Goal: Information Seeking & Learning: Learn about a topic

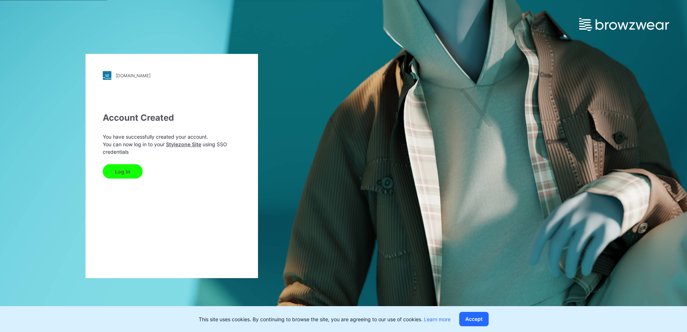
click at [127, 173] on button "Log In" at bounding box center [123, 171] width 40 height 14
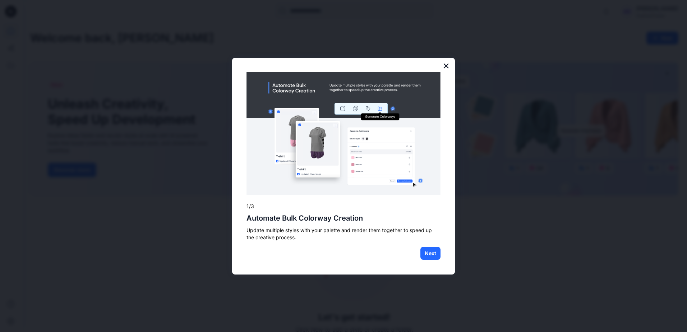
click at [446, 63] on button "×" at bounding box center [446, 66] width 7 height 12
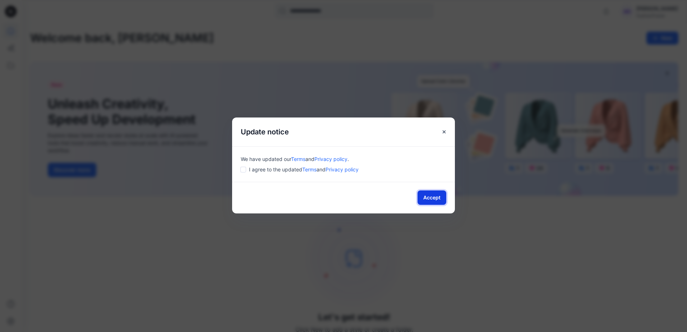
click at [430, 197] on button "Accept" at bounding box center [432, 198] width 29 height 14
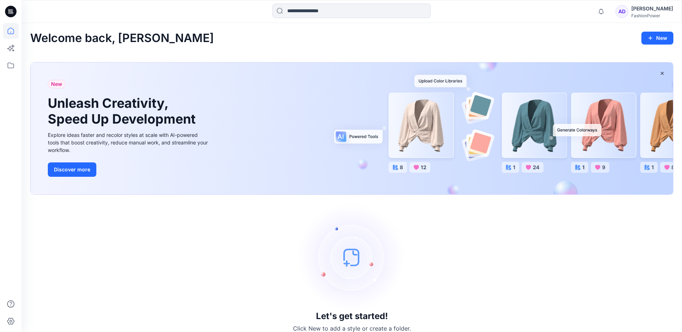
click at [15, 13] on icon at bounding box center [11, 12] width 12 height 12
click at [196, 30] on div "Welcome back, Amber New New Unleash Creativity, Speed Up Development Explore id…" at bounding box center [352, 182] width 660 height 318
click at [12, 65] on icon at bounding box center [11, 66] width 16 height 16
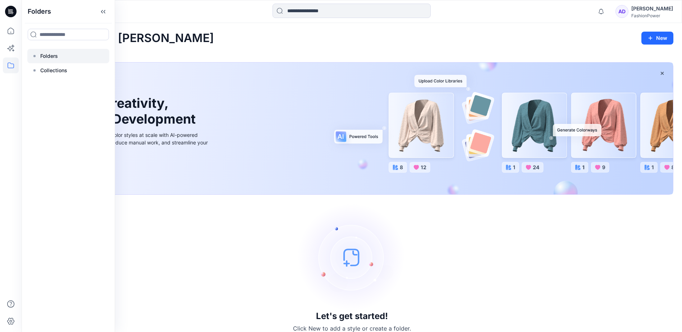
click at [54, 58] on p "Folders" at bounding box center [49, 56] width 18 height 9
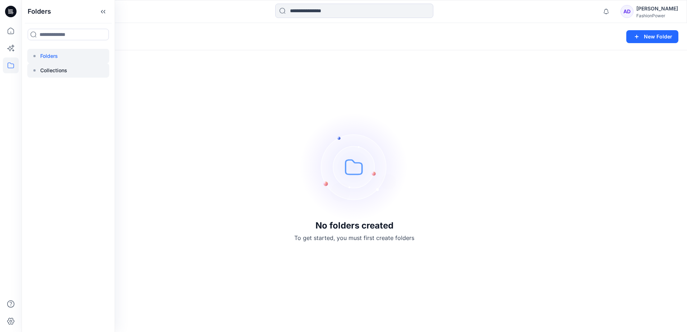
click at [62, 72] on p "Collections" at bounding box center [53, 70] width 27 height 9
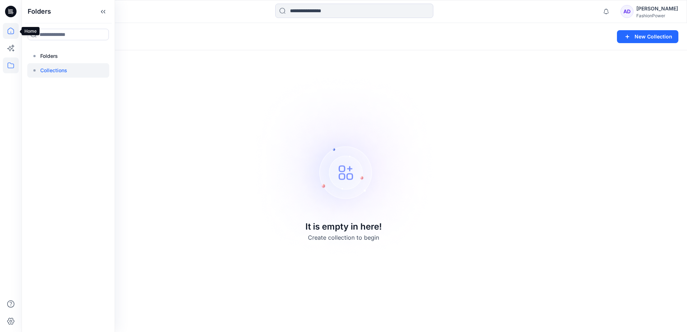
click at [13, 30] on icon at bounding box center [11, 31] width 16 height 16
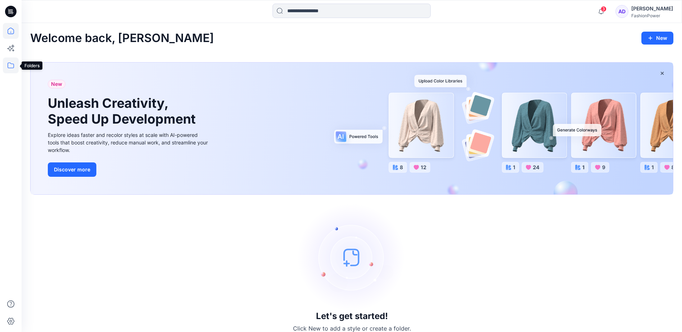
click at [14, 66] on icon at bounding box center [11, 66] width 6 height 6
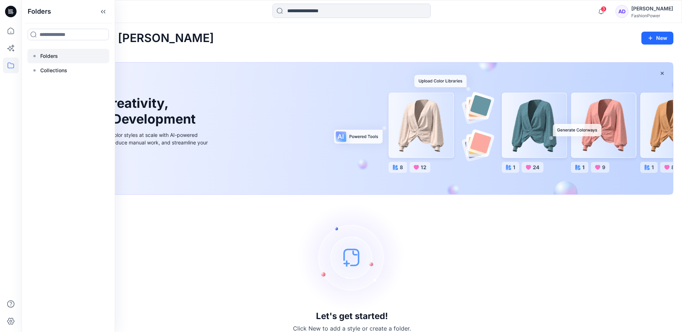
click at [64, 57] on div at bounding box center [68, 56] width 82 height 14
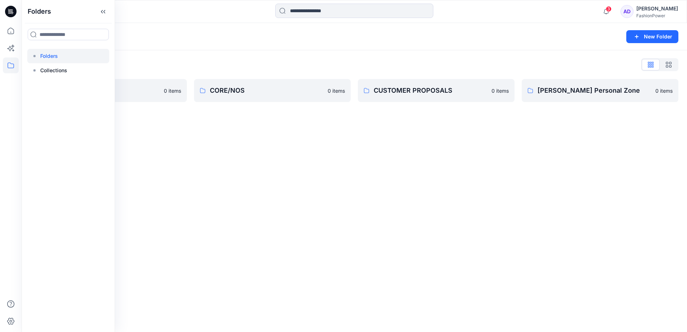
click at [211, 61] on div "Folders List" at bounding box center [354, 65] width 648 height 12
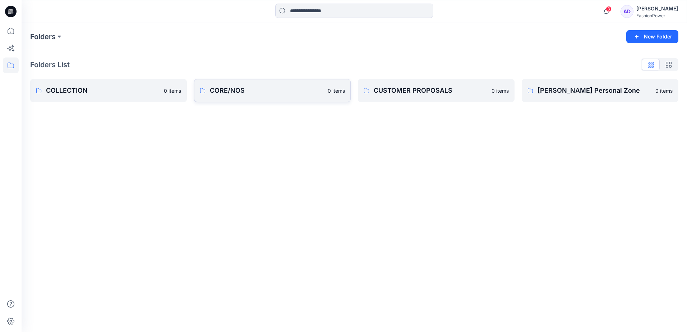
click at [240, 85] on link "CORE/NOS 0 items" at bounding box center [272, 90] width 157 height 23
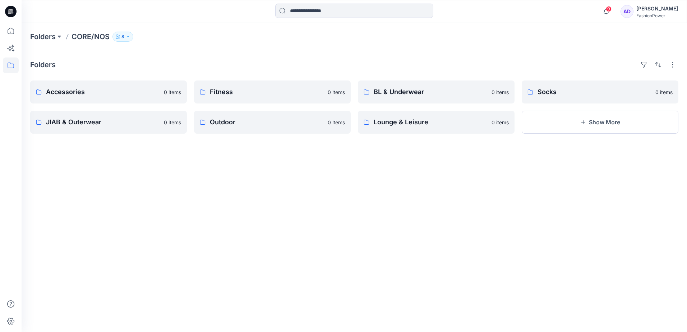
click at [14, 66] on icon at bounding box center [11, 66] width 6 height 6
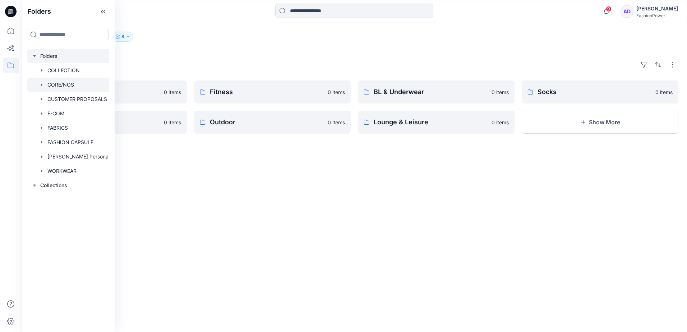
click at [56, 57] on div at bounding box center [77, 56] width 100 height 14
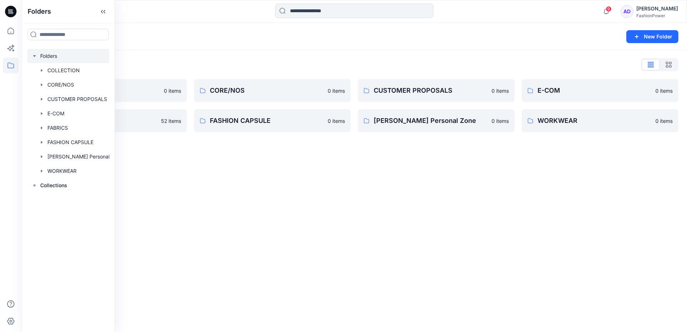
click at [207, 58] on div "Folders List COLLECTION 0 items FABRICS 52 items CORE/NOS 0 items FASHION CAPSU…" at bounding box center [355, 95] width 666 height 91
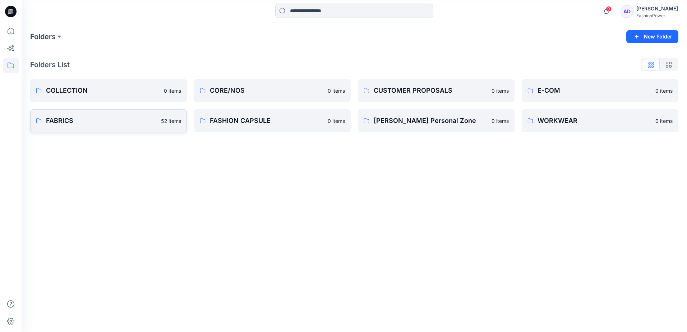
click at [101, 113] on link "FABRICS 52 items" at bounding box center [108, 120] width 157 height 23
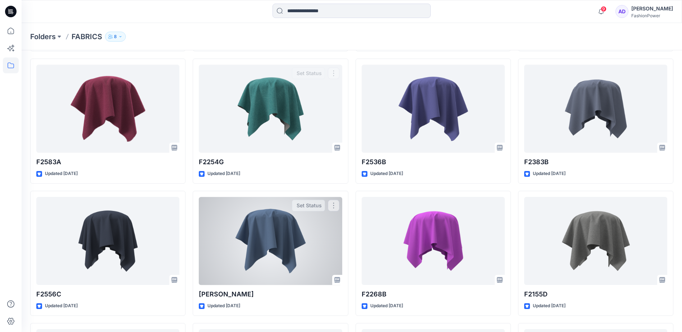
scroll to position [611, 0]
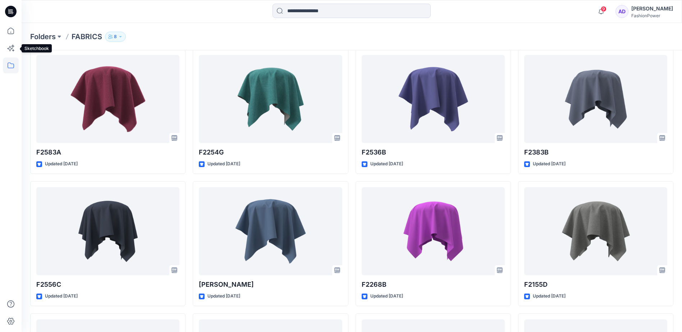
click at [10, 65] on icon at bounding box center [11, 66] width 16 height 16
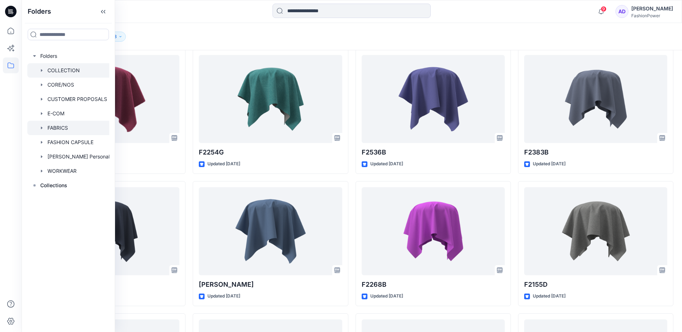
click at [61, 69] on div at bounding box center [77, 70] width 100 height 14
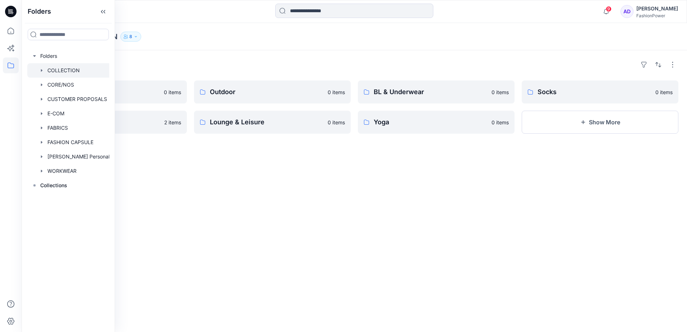
click at [265, 169] on div "Folders Accessories 0 items JIAB & Outerwear 2 items Outdoor 0 items Lounge & L…" at bounding box center [355, 191] width 666 height 282
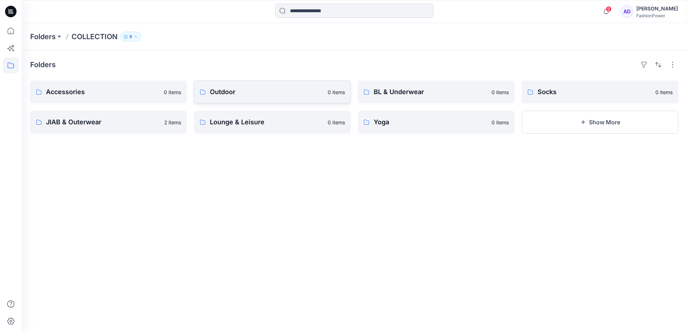
click at [239, 96] on p "Outdoor" at bounding box center [267, 92] width 114 height 10
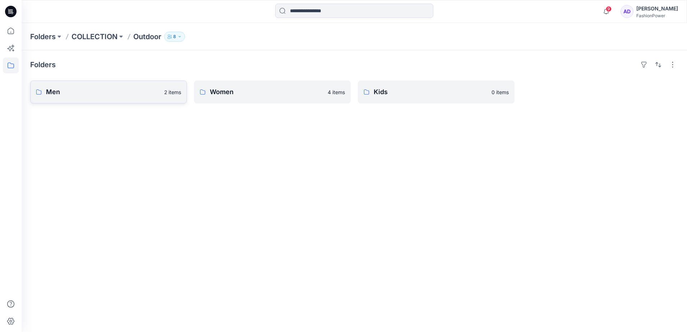
click at [111, 95] on p "Men" at bounding box center [103, 92] width 114 height 10
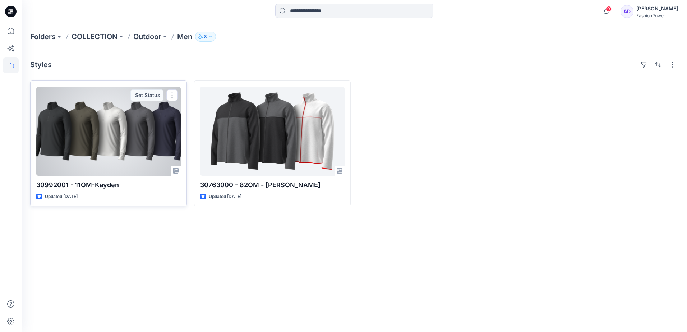
click at [99, 139] on div at bounding box center [108, 131] width 145 height 89
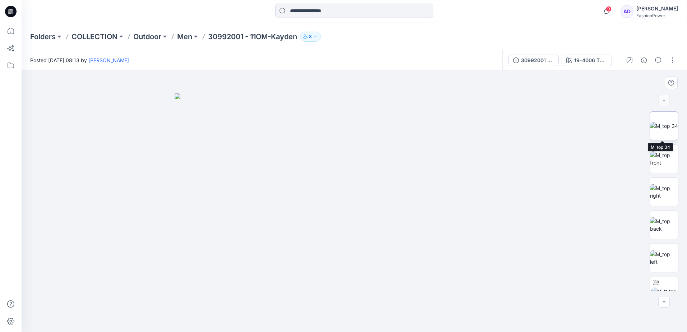
click at [667, 126] on img at bounding box center [664, 126] width 28 height 8
click at [669, 156] on img at bounding box center [664, 158] width 28 height 15
click at [670, 186] on img at bounding box center [664, 191] width 28 height 15
click at [672, 217] on img at bounding box center [664, 224] width 28 height 15
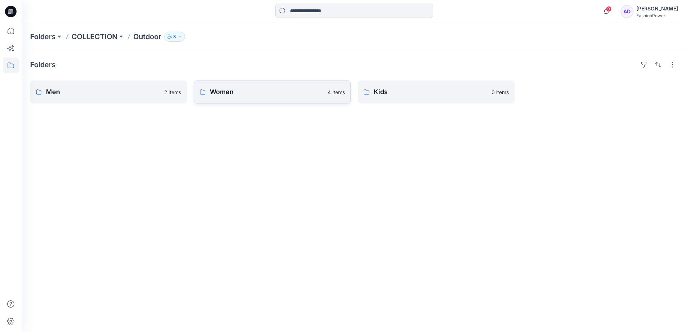
click at [274, 95] on p "Women" at bounding box center [267, 92] width 114 height 10
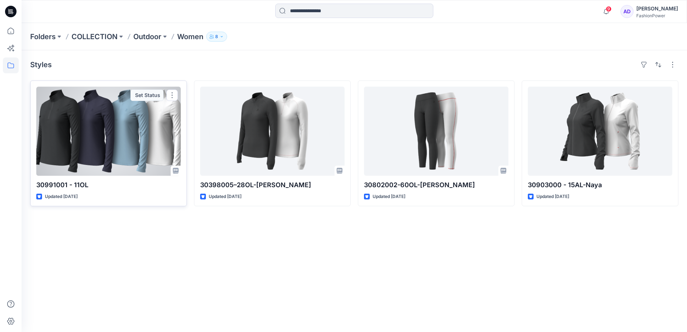
click at [117, 124] on div at bounding box center [108, 131] width 145 height 89
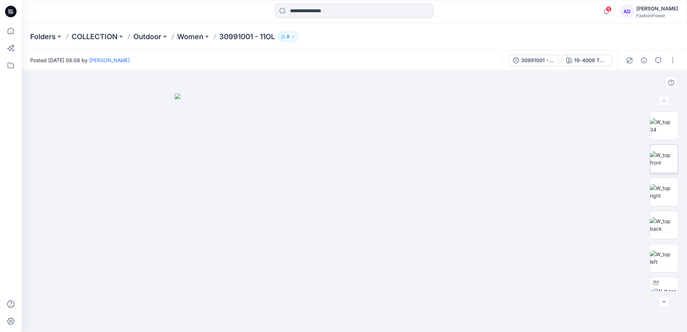
click at [655, 156] on img at bounding box center [664, 158] width 28 height 15
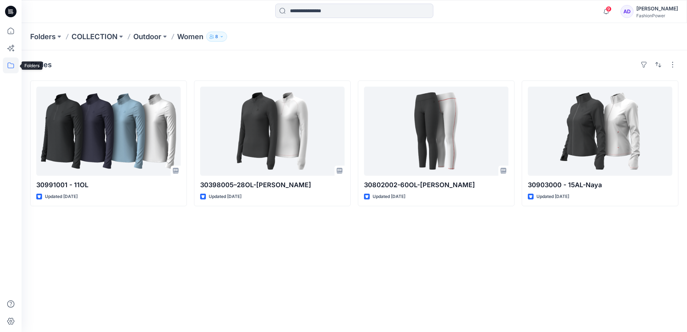
click at [10, 62] on icon at bounding box center [11, 66] width 16 height 16
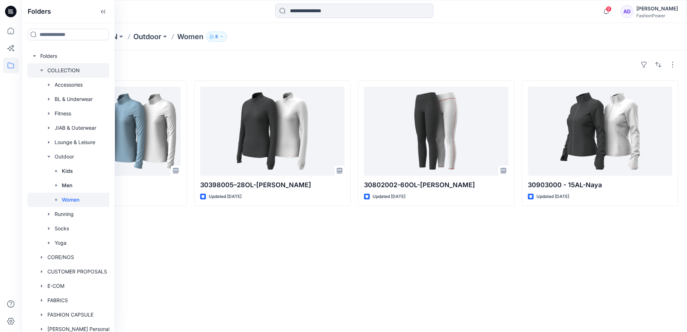
click at [52, 74] on div at bounding box center [77, 70] width 100 height 14
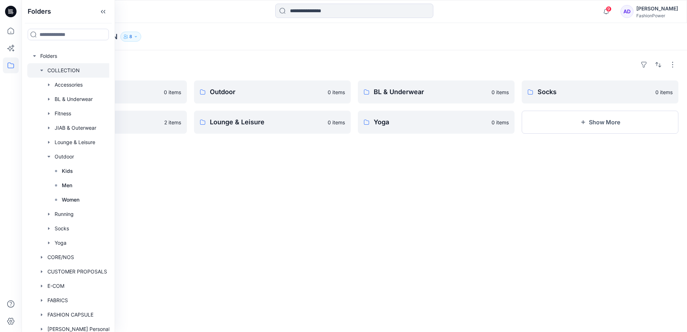
click at [273, 154] on div "Folders Accessories 0 items JIAB & Outerwear 2 items Outdoor 0 items Lounge & L…" at bounding box center [355, 191] width 666 height 282
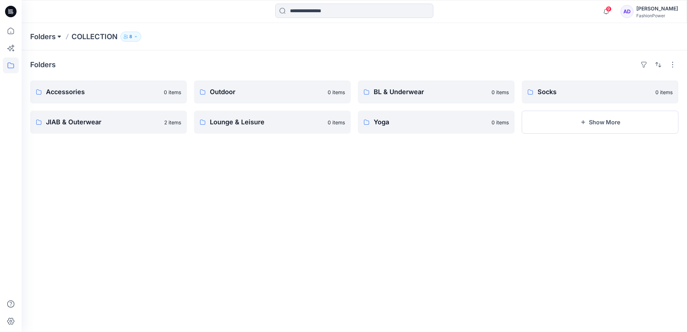
click at [57, 36] on button at bounding box center [59, 37] width 7 height 10
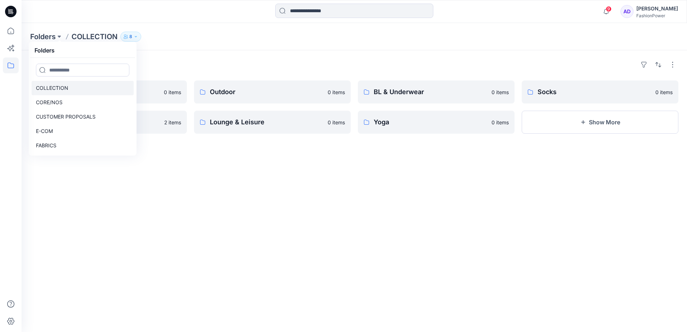
click at [61, 90] on p "COLLECTION" at bounding box center [52, 88] width 32 height 9
click at [252, 153] on div "Folders Accessories 0 items JIAB & Outerwear 2 items Outdoor 0 items Lounge & L…" at bounding box center [355, 191] width 666 height 282
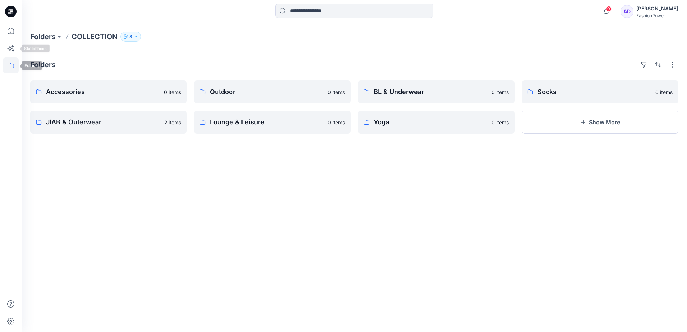
click at [12, 59] on icon at bounding box center [11, 66] width 16 height 16
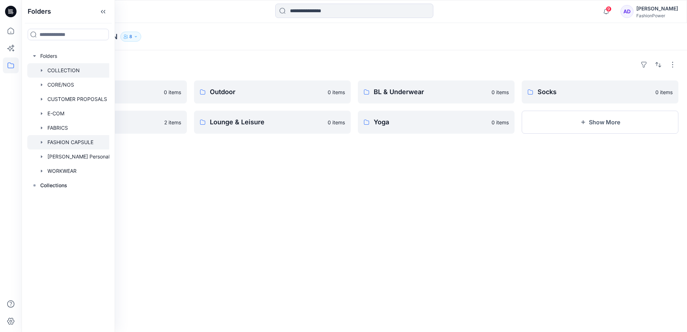
click at [69, 139] on div at bounding box center [77, 142] width 100 height 14
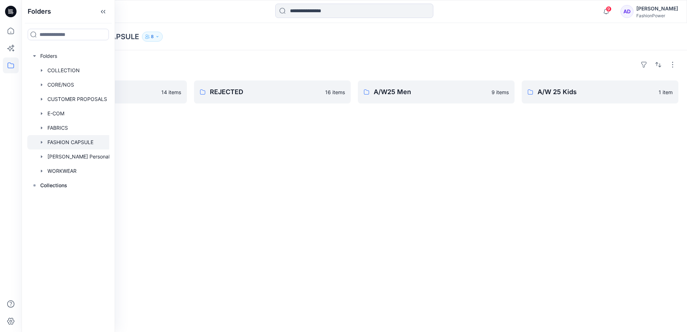
drag, startPoint x: 187, startPoint y: 128, endPoint x: 179, endPoint y: 116, distance: 14.0
click at [187, 128] on div "Folders A/W25 Women 14 items REJECTED 16 items A/W25 Men 9 items A/W 25 Kids 1 …" at bounding box center [355, 191] width 666 height 282
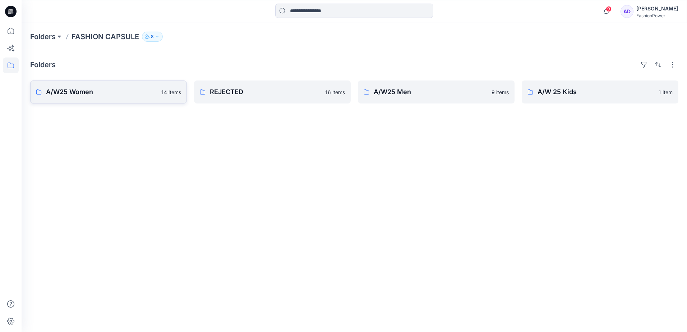
click at [159, 95] on link "A/W25 Women 14 items" at bounding box center [108, 92] width 157 height 23
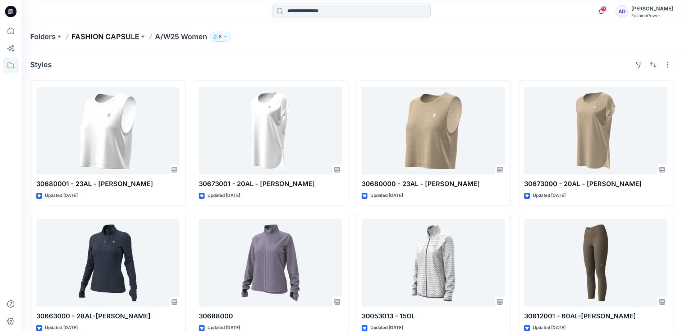
click at [78, 34] on p "FASHION CAPSULE" at bounding box center [106, 37] width 68 height 10
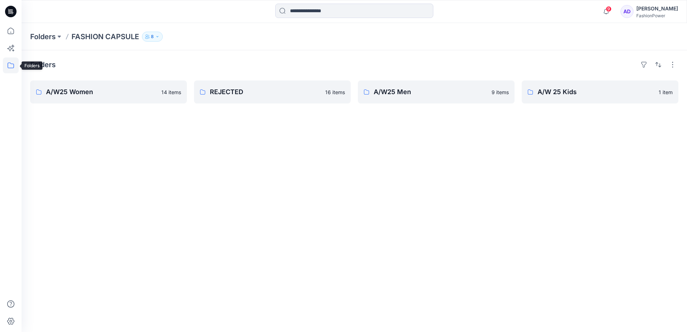
click at [13, 64] on icon at bounding box center [11, 66] width 16 height 16
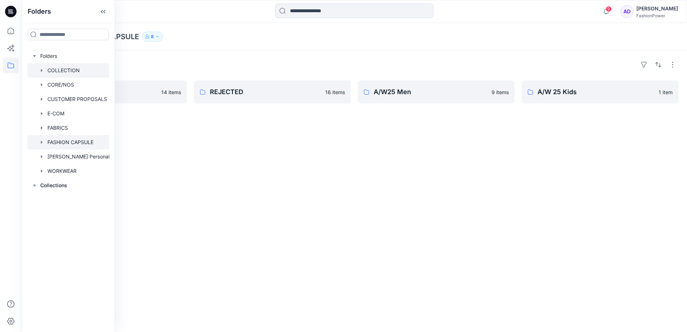
click at [51, 69] on div at bounding box center [77, 70] width 100 height 14
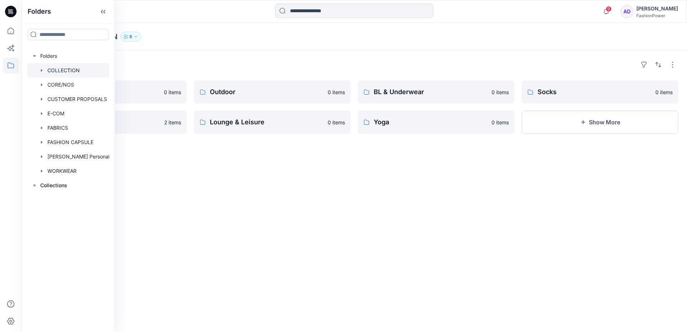
click at [194, 59] on div "Folders" at bounding box center [354, 65] width 648 height 12
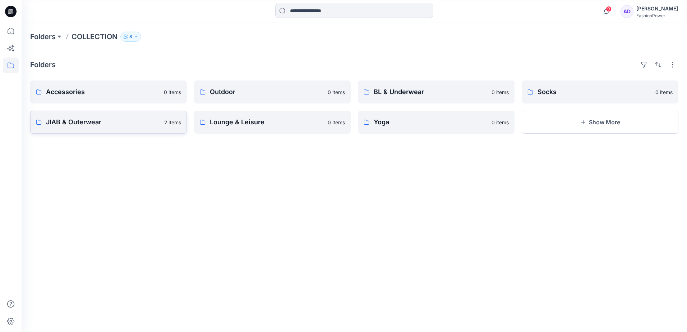
click at [129, 124] on p "JIAB & Outerwear" at bounding box center [103, 122] width 114 height 10
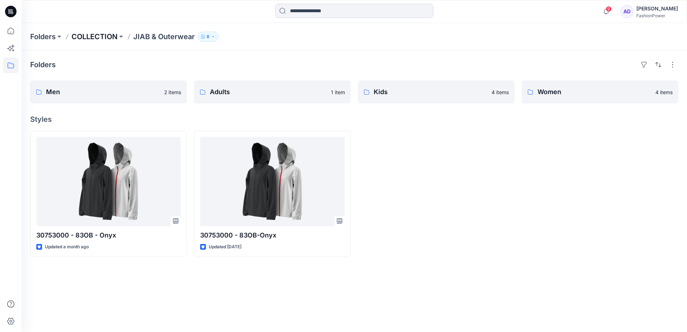
click at [103, 37] on p "COLLECTION" at bounding box center [95, 37] width 46 height 10
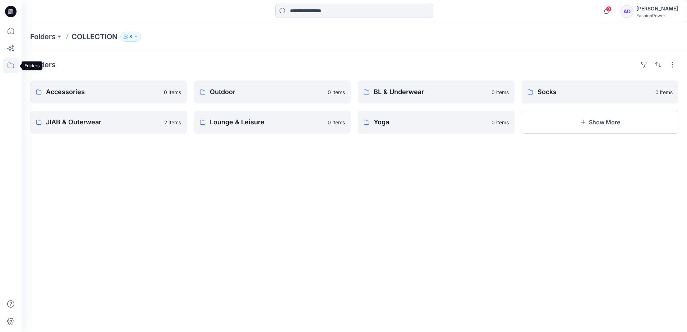
click at [8, 63] on icon at bounding box center [11, 66] width 6 height 6
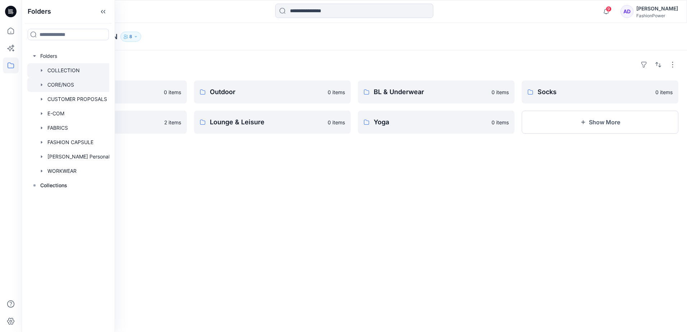
click at [44, 82] on icon "button" at bounding box center [42, 85] width 6 height 6
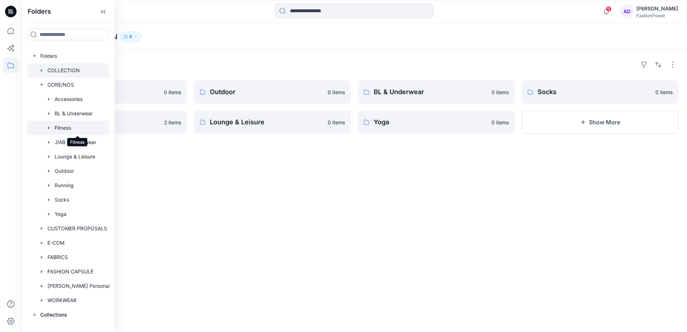
click at [68, 129] on div at bounding box center [77, 128] width 100 height 14
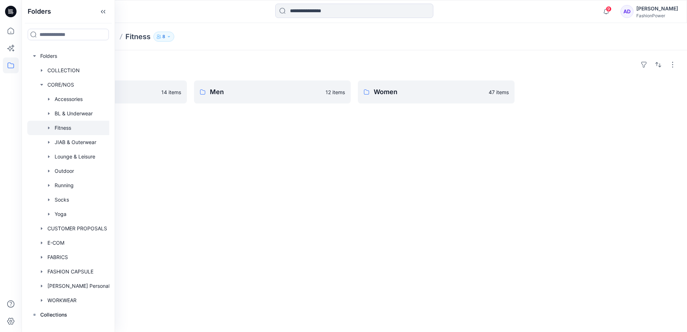
click at [169, 141] on div "Folders Kids 14 items Men 12 items Women 47 items" at bounding box center [355, 191] width 666 height 282
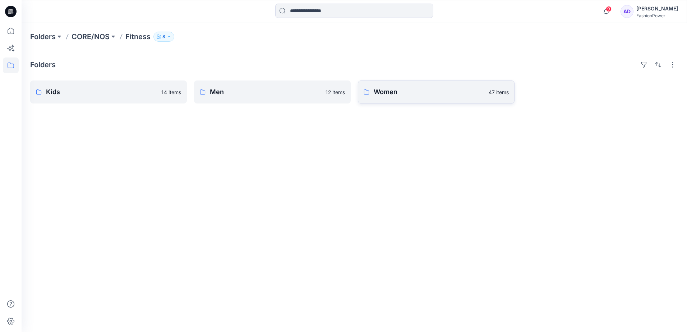
click at [414, 92] on p "Women" at bounding box center [429, 92] width 111 height 10
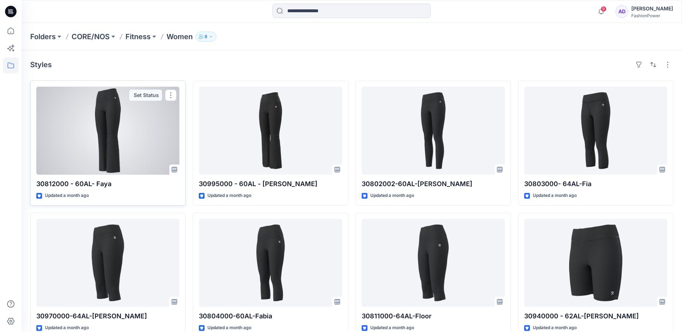
click at [119, 108] on div at bounding box center [107, 131] width 143 height 88
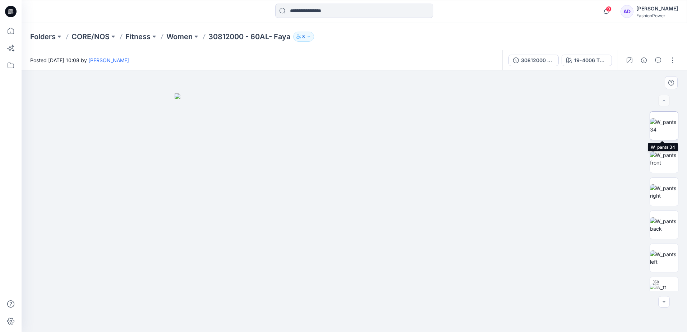
click at [666, 131] on img at bounding box center [664, 125] width 28 height 15
click at [666, 154] on img at bounding box center [664, 158] width 28 height 15
click at [667, 177] on div at bounding box center [664, 201] width 29 height 180
click at [663, 186] on img at bounding box center [664, 191] width 28 height 15
click at [671, 62] on button "button" at bounding box center [673, 61] width 12 height 12
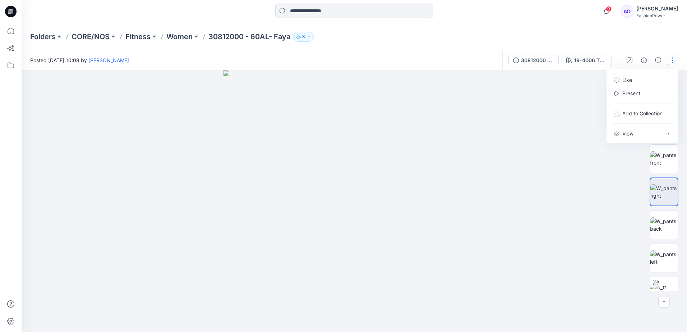
click at [660, 48] on div "Folders CORE/NOS Fitness Women 30812000 - 60AL- Faya 8" at bounding box center [355, 36] width 666 height 27
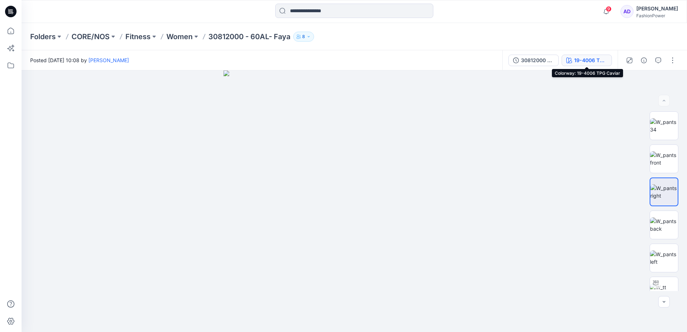
click at [578, 60] on div "19-4006 TPG Caviar" at bounding box center [590, 60] width 33 height 8
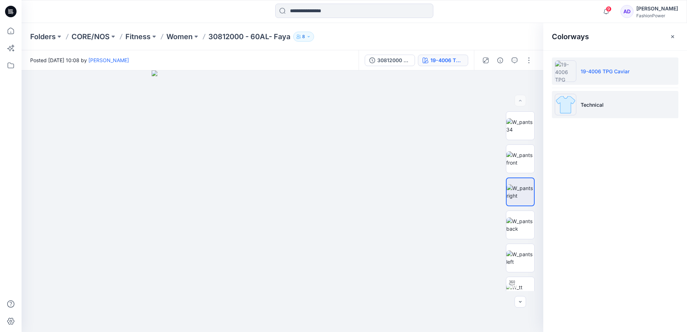
click at [599, 106] on p "Technical" at bounding box center [592, 105] width 23 height 8
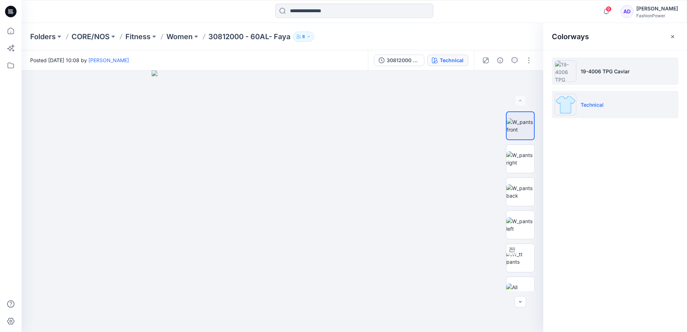
click at [593, 68] on p "19-4006 TPG Caviar" at bounding box center [605, 72] width 49 height 8
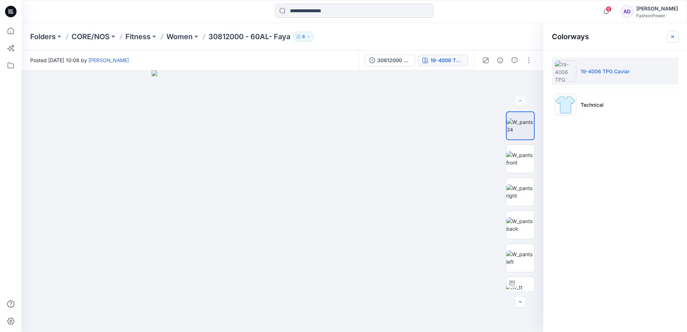
click at [676, 35] on button "button" at bounding box center [673, 37] width 12 height 12
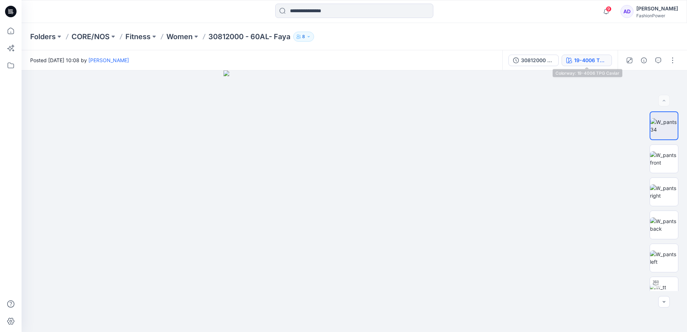
click at [601, 61] on div "19-4006 TPG Caviar" at bounding box center [590, 60] width 33 height 8
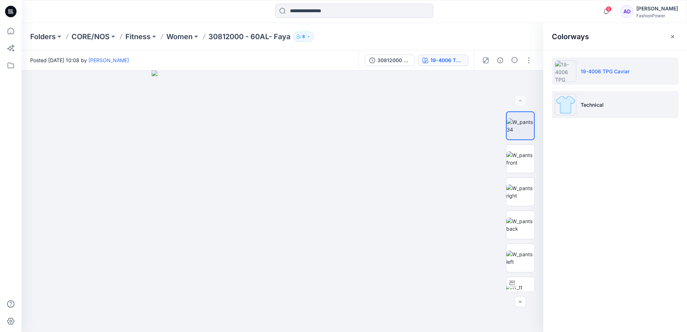
click at [598, 97] on li "Technical" at bounding box center [615, 104] width 127 height 27
click at [598, 79] on li "19-4006 TPG Caviar" at bounding box center [615, 71] width 127 height 27
click at [596, 105] on p "Technical" at bounding box center [592, 105] width 23 height 8
click at [595, 75] on p "19-4006 TPG Caviar" at bounding box center [605, 72] width 49 height 8
click at [678, 41] on button "button" at bounding box center [673, 37] width 12 height 12
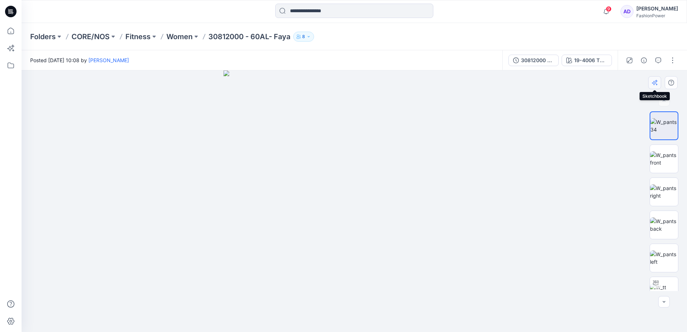
click at [659, 86] on button "button" at bounding box center [654, 82] width 13 height 13
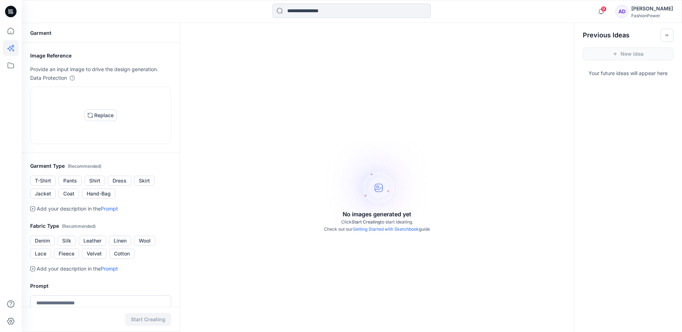
drag, startPoint x: 124, startPoint y: 178, endPoint x: 223, endPoint y: 205, distance: 103.2
click at [223, 205] on div "No images generated yet Click Start Creating to start ideating. Check out our G…" at bounding box center [377, 189] width 394 height 332
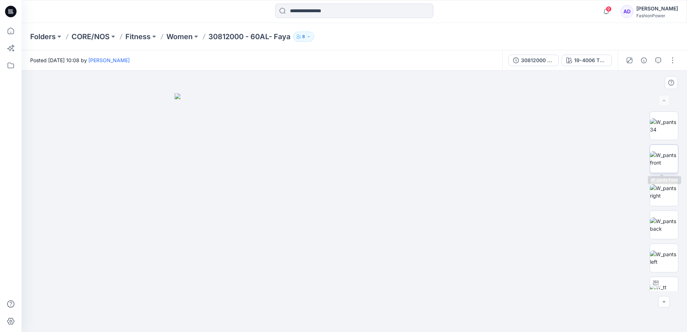
click at [662, 154] on img at bounding box center [664, 158] width 28 height 15
click at [667, 186] on img at bounding box center [664, 191] width 28 height 15
click at [662, 217] on img at bounding box center [664, 224] width 28 height 15
click at [661, 256] on img at bounding box center [664, 258] width 28 height 15
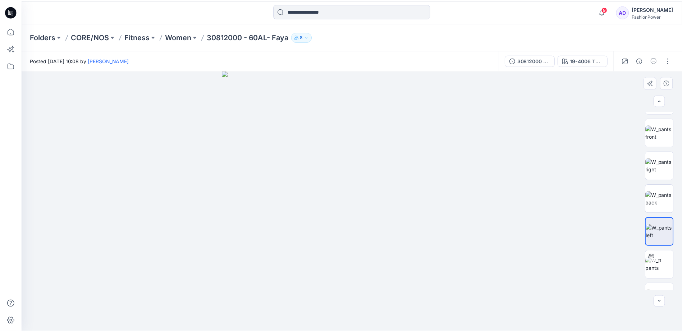
scroll to position [47, 0]
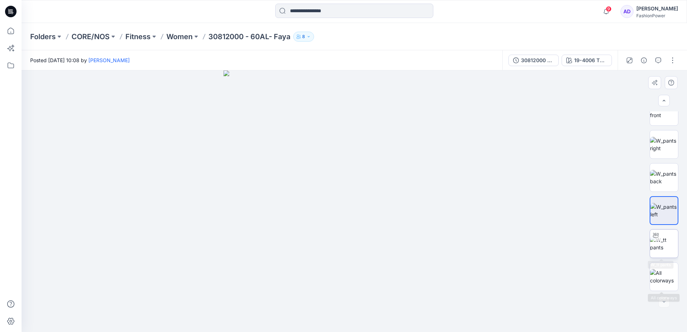
click at [653, 242] on img at bounding box center [664, 243] width 28 height 15
drag, startPoint x: 378, startPoint y: 256, endPoint x: 461, endPoint y: 286, distance: 88.2
click at [453, 295] on div at bounding box center [355, 201] width 666 height 262
drag, startPoint x: 409, startPoint y: 301, endPoint x: 455, endPoint y: 308, distance: 45.9
click at [463, 311] on icon at bounding box center [355, 310] width 217 height 27
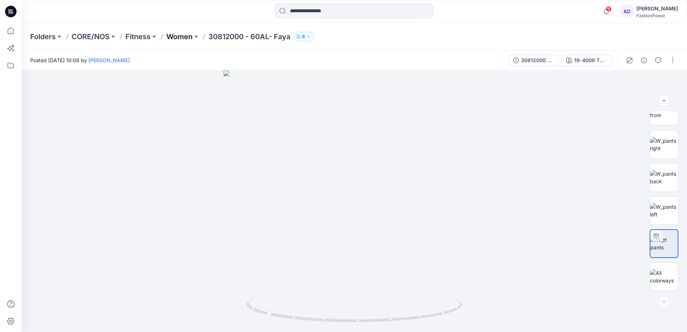
click at [185, 34] on p "Women" at bounding box center [179, 37] width 26 height 10
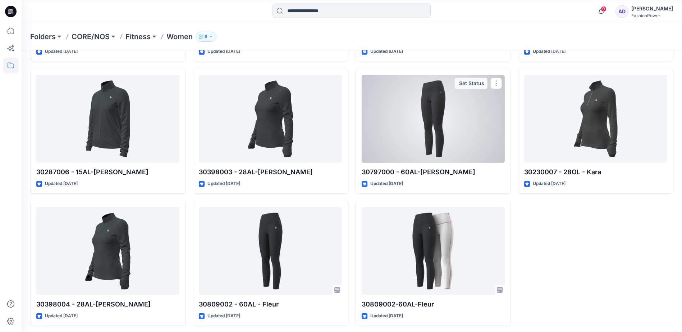
scroll to position [1337, 0]
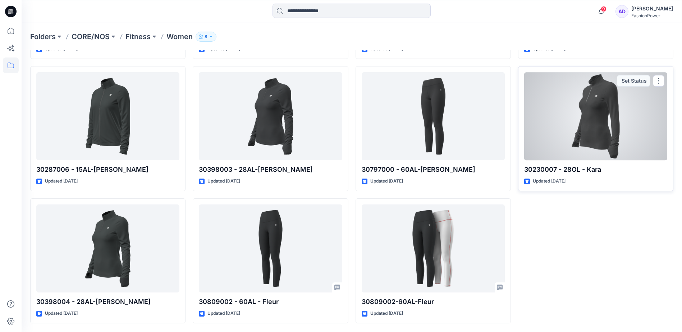
click at [605, 118] on div at bounding box center [595, 116] width 143 height 88
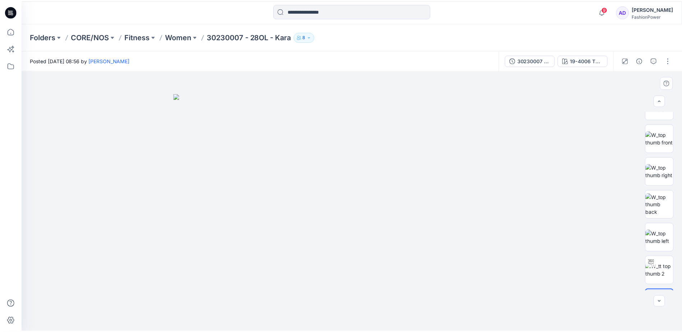
scroll to position [47, 0]
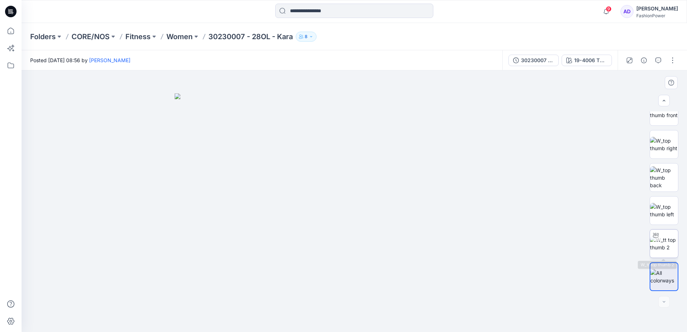
click at [668, 241] on img at bounding box center [664, 243] width 28 height 15
drag, startPoint x: 420, startPoint y: 243, endPoint x: 291, endPoint y: 260, distance: 129.8
click at [291, 260] on div at bounding box center [355, 201] width 666 height 262
drag, startPoint x: 366, startPoint y: 239, endPoint x: 287, endPoint y: 246, distance: 78.7
click at [287, 246] on div at bounding box center [355, 201] width 666 height 262
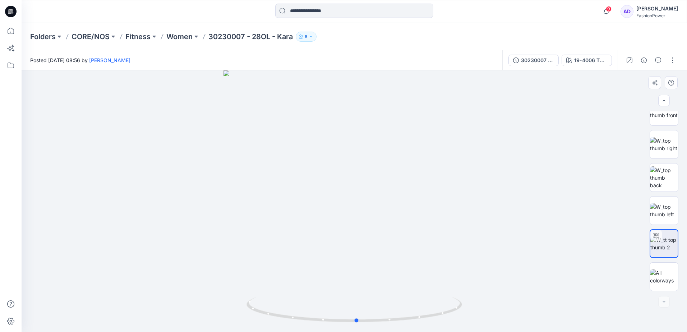
click at [420, 110] on div at bounding box center [355, 201] width 666 height 262
click at [670, 61] on button "button" at bounding box center [673, 61] width 12 height 12
click at [669, 131] on icon "button" at bounding box center [669, 134] width 6 height 6
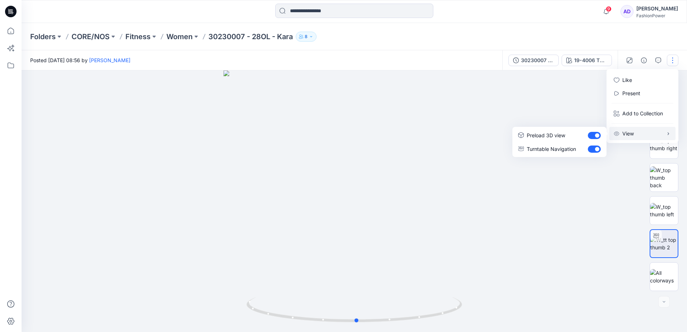
click at [510, 199] on div at bounding box center [355, 201] width 666 height 262
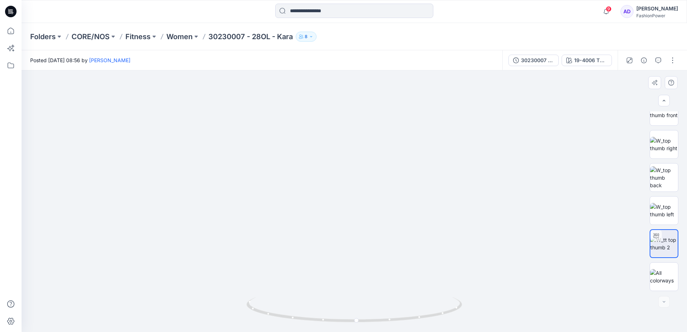
drag, startPoint x: 364, startPoint y: 107, endPoint x: 358, endPoint y: 231, distance: 124.9
click at [358, 231] on img at bounding box center [348, 154] width 701 height 357
click at [339, 133] on img at bounding box center [348, 154] width 701 height 357
click at [665, 216] on img at bounding box center [664, 210] width 28 height 15
click at [176, 35] on p "Women" at bounding box center [179, 37] width 26 height 10
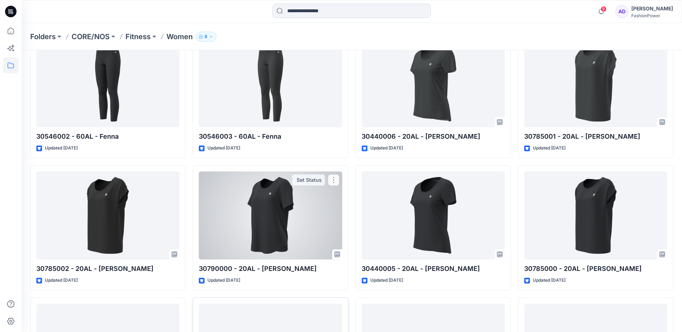
scroll to position [755, 0]
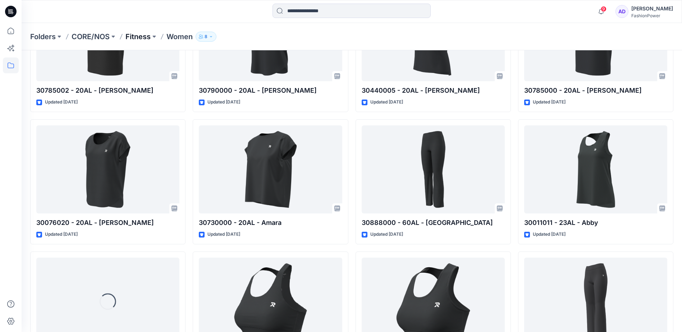
click at [136, 37] on p "Fitness" at bounding box center [137, 37] width 25 height 10
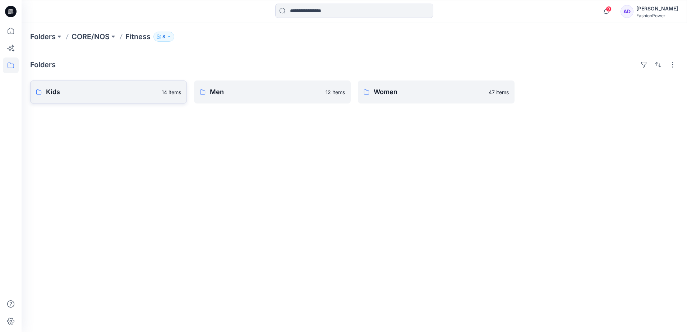
click at [119, 95] on p "Kids" at bounding box center [101, 92] width 111 height 10
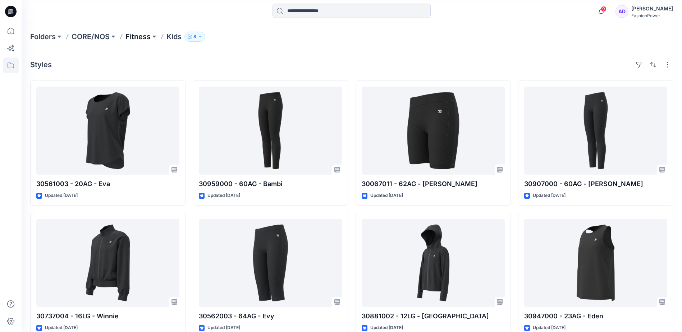
click at [143, 36] on p "Fitness" at bounding box center [137, 37] width 25 height 10
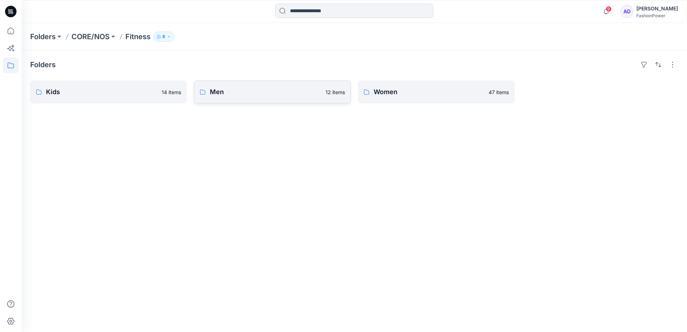
click at [299, 92] on p "Men" at bounding box center [265, 92] width 111 height 10
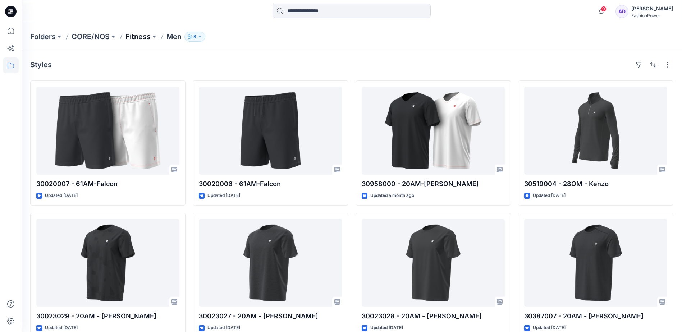
click at [135, 36] on p "Fitness" at bounding box center [137, 37] width 25 height 10
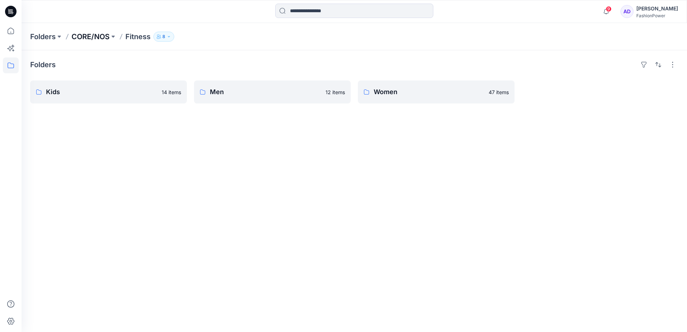
click at [101, 36] on p "CORE/NOS" at bounding box center [91, 37] width 38 height 10
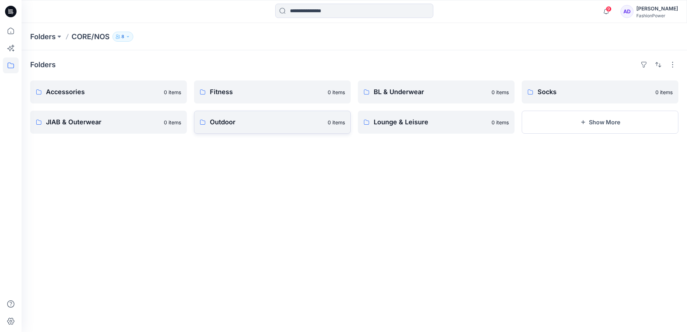
click at [260, 124] on p "Outdoor" at bounding box center [267, 122] width 114 height 10
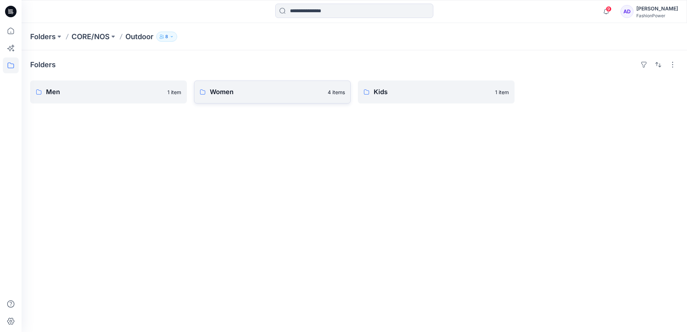
click at [294, 93] on p "Women" at bounding box center [267, 92] width 114 height 10
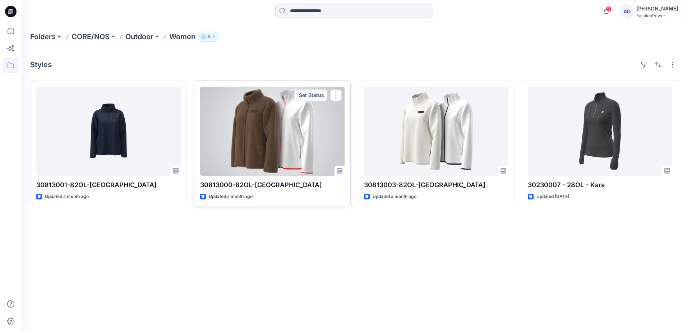
click at [281, 133] on div at bounding box center [272, 131] width 145 height 89
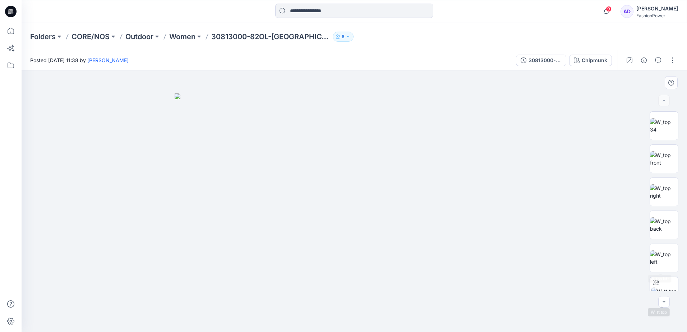
click at [669, 288] on img at bounding box center [664, 292] width 26 height 8
drag, startPoint x: 414, startPoint y: 228, endPoint x: 197, endPoint y: 219, distance: 216.9
click at [197, 219] on div at bounding box center [355, 201] width 666 height 262
drag, startPoint x: 349, startPoint y: 138, endPoint x: 344, endPoint y: 260, distance: 122.3
click at [344, 260] on img at bounding box center [354, 178] width 584 height 307
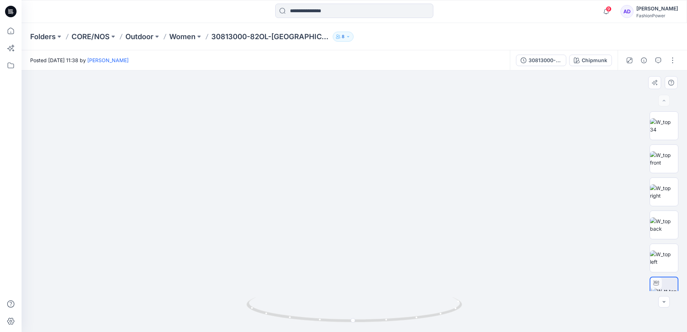
drag, startPoint x: 346, startPoint y: 220, endPoint x: 346, endPoint y: 233, distance: 12.6
click at [346, 233] on img at bounding box center [354, 194] width 584 height 278
drag, startPoint x: 349, startPoint y: 142, endPoint x: 375, endPoint y: 143, distance: 25.5
click at [375, 143] on img at bounding box center [372, 194] width 701 height 275
drag, startPoint x: 379, startPoint y: 261, endPoint x: 379, endPoint y: 217, distance: 43.5
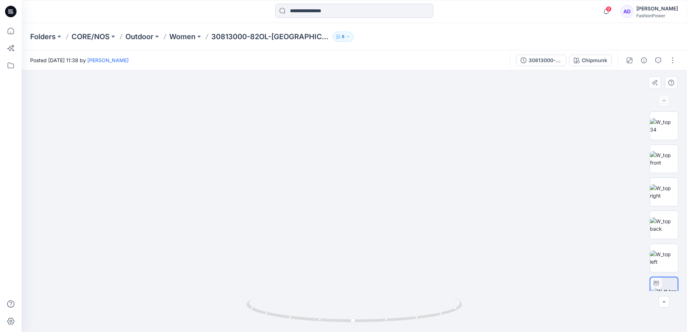
click at [379, 217] on img at bounding box center [354, 196] width 271 height 271
drag, startPoint x: 372, startPoint y: 182, endPoint x: 372, endPoint y: 246, distance: 64.0
click at [372, 248] on div at bounding box center [355, 201] width 666 height 262
drag, startPoint x: 350, startPoint y: 153, endPoint x: 355, endPoint y: 255, distance: 101.9
click at [355, 255] on img at bounding box center [354, 149] width 405 height 366
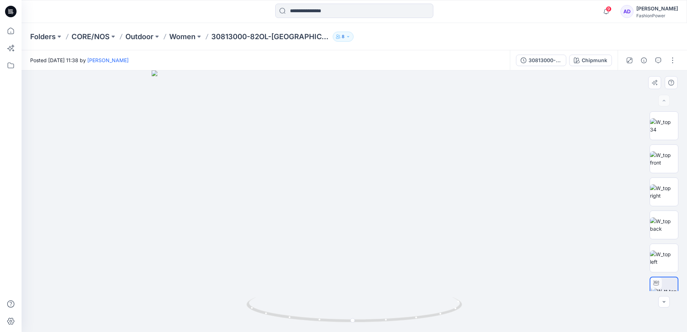
drag, startPoint x: 367, startPoint y: 148, endPoint x: 370, endPoint y: 209, distance: 61.2
click at [370, 228] on img at bounding box center [354, 201] width 405 height 262
click at [184, 35] on p "Women" at bounding box center [182, 37] width 26 height 10
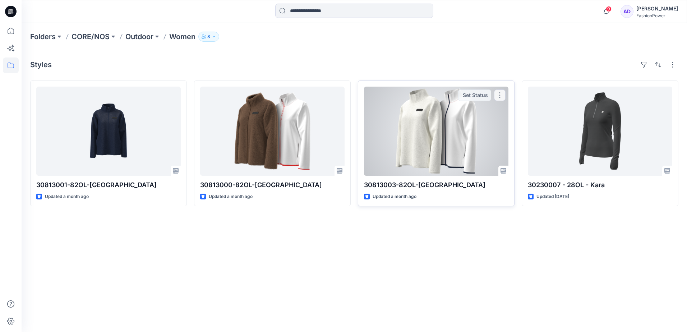
click at [437, 120] on div at bounding box center [436, 131] width 145 height 89
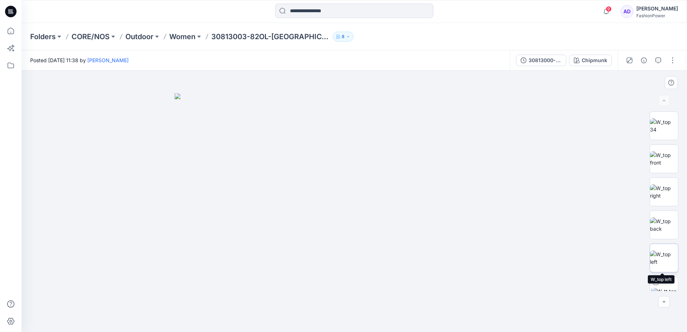
click at [664, 262] on img at bounding box center [664, 258] width 28 height 15
click at [662, 288] on img at bounding box center [664, 292] width 26 height 8
drag, startPoint x: 384, startPoint y: 181, endPoint x: 380, endPoint y: 308, distance: 127.3
click at [380, 308] on div at bounding box center [355, 201] width 666 height 262
drag, startPoint x: 394, startPoint y: 184, endPoint x: 394, endPoint y: 276, distance: 92.0
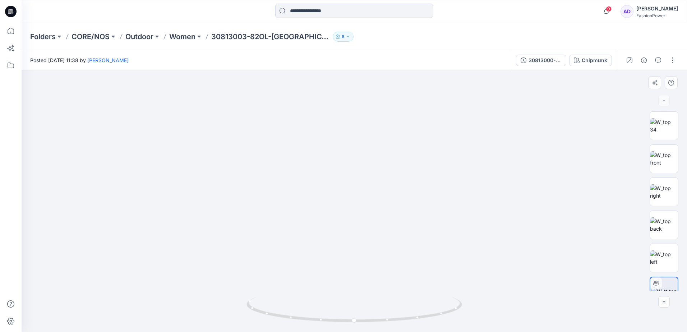
click at [394, 278] on img at bounding box center [350, 191] width 701 height 282
drag, startPoint x: 398, startPoint y: 178, endPoint x: 398, endPoint y: 185, distance: 7.5
click at [398, 185] on img at bounding box center [350, 201] width 701 height 262
drag, startPoint x: 381, startPoint y: 160, endPoint x: 383, endPoint y: 176, distance: 16.4
click at [383, 176] on img at bounding box center [352, 201] width 701 height 262
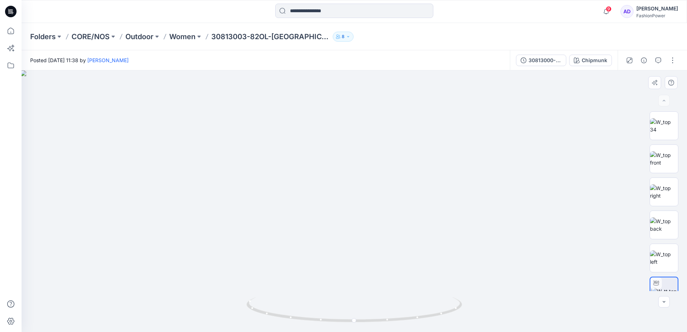
drag, startPoint x: 321, startPoint y: 139, endPoint x: 357, endPoint y: 151, distance: 37.5
click at [357, 151] on img at bounding box center [370, 201] width 701 height 262
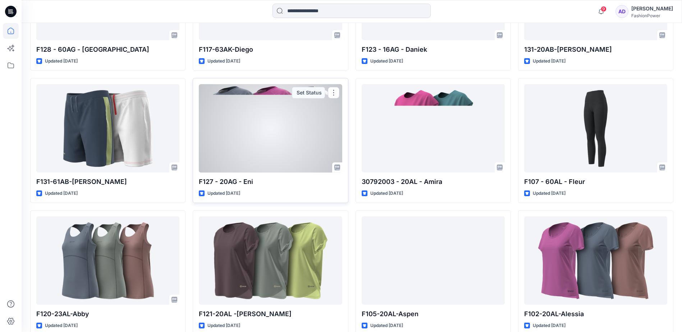
scroll to position [1133, 0]
